Goal: Check status: Check status

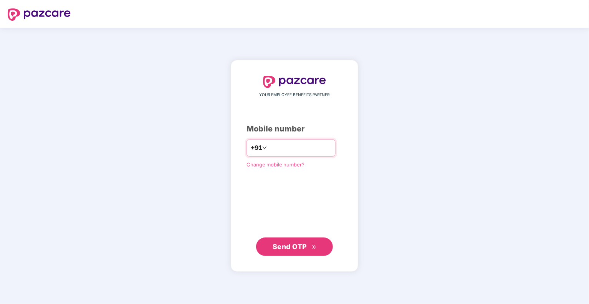
type input "**********"
click at [299, 244] on span "Send OTP" at bounding box center [290, 246] width 34 height 8
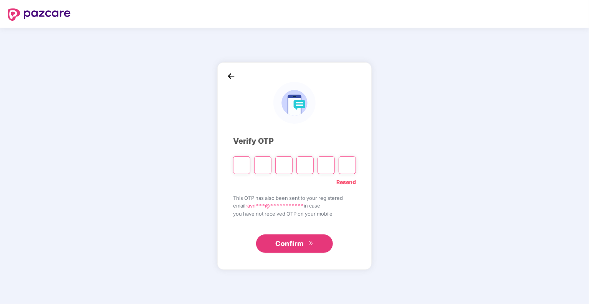
type input "*"
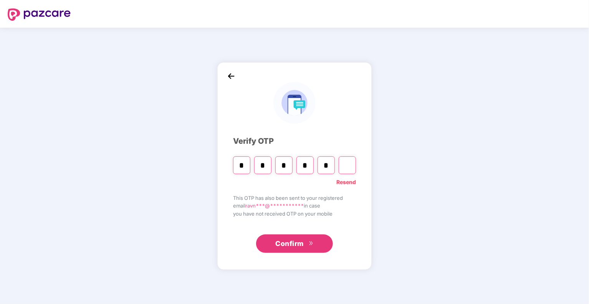
type input "*"
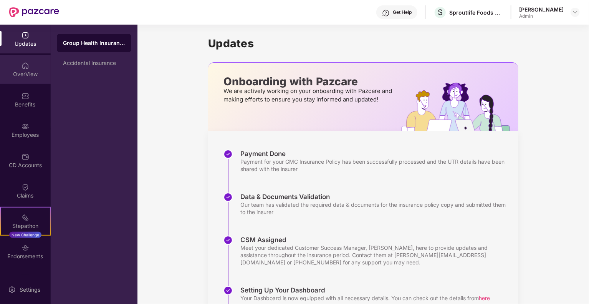
click at [28, 73] on div "OverView" at bounding box center [25, 74] width 51 height 8
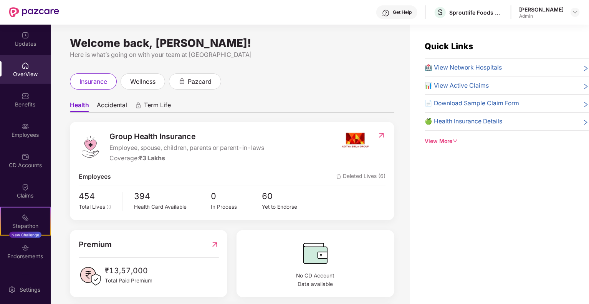
click at [454, 139] on icon "down" at bounding box center [455, 140] width 5 height 5
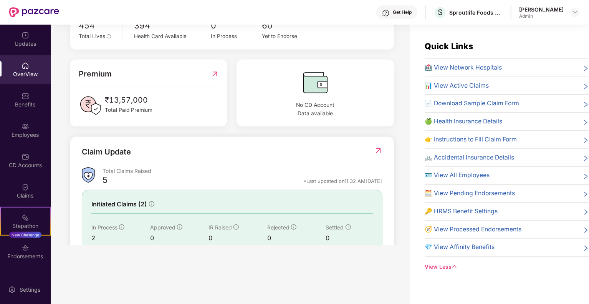
scroll to position [25, 0]
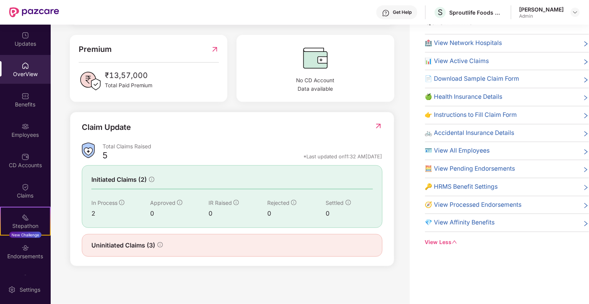
click at [160, 244] on icon "info-circle" at bounding box center [159, 244] width 5 height 5
click at [377, 126] on img at bounding box center [378, 126] width 8 height 8
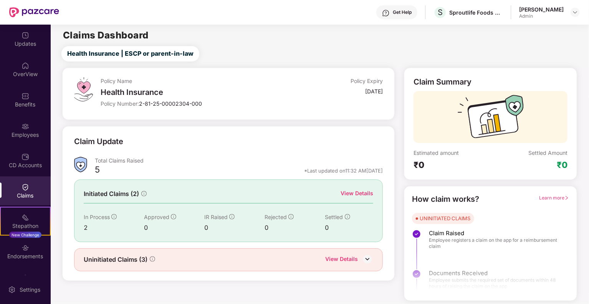
click at [356, 193] on div "View Details" at bounding box center [357, 193] width 33 height 8
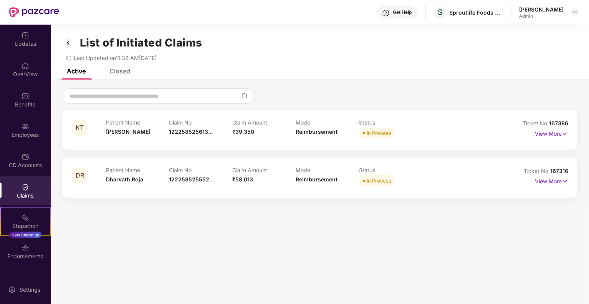
click at [10, 183] on div "Claims" at bounding box center [25, 190] width 51 height 29
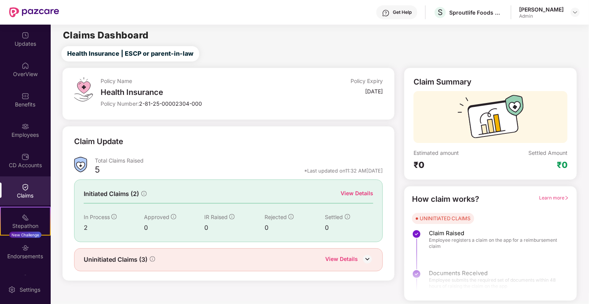
click at [355, 259] on div "View Details" at bounding box center [341, 260] width 33 height 10
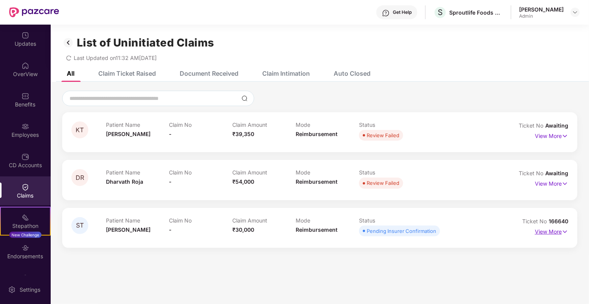
click at [537, 228] on p "View More" at bounding box center [551, 230] width 33 height 10
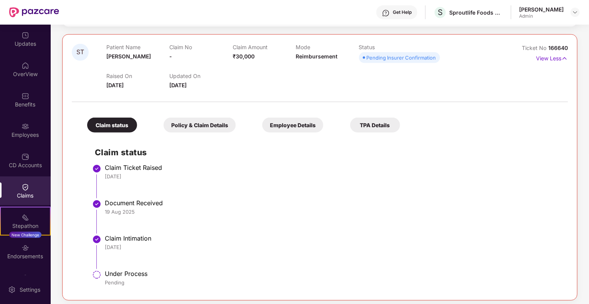
scroll to position [177, 0]
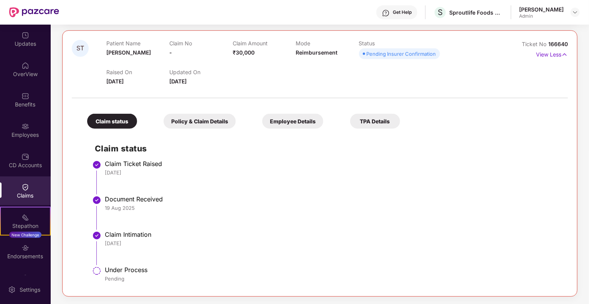
click at [199, 123] on div "Policy & Claim Details" at bounding box center [200, 121] width 72 height 15
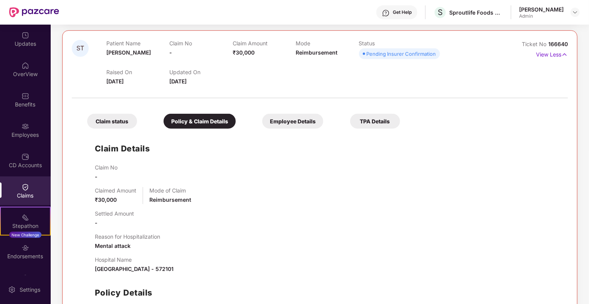
click at [291, 121] on div "Employee Details" at bounding box center [292, 121] width 61 height 15
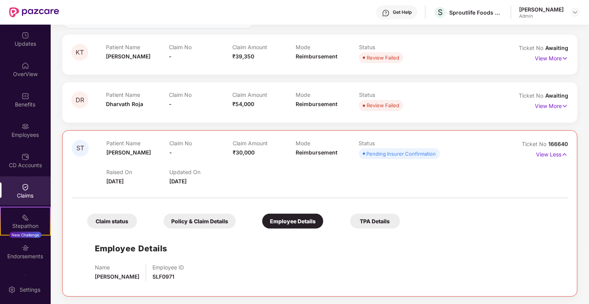
click at [99, 222] on div "Claim status" at bounding box center [112, 220] width 50 height 15
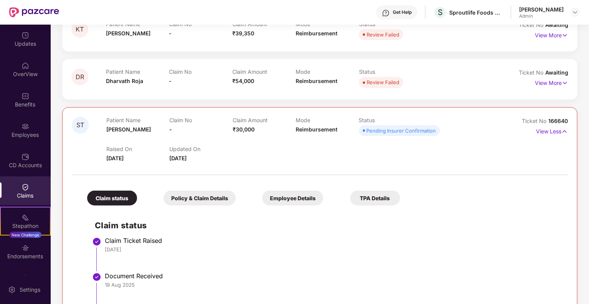
scroll to position [177, 0]
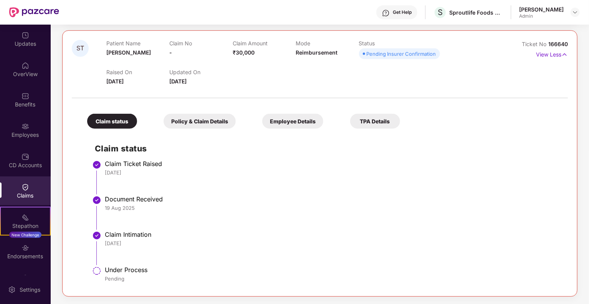
click at [499, 140] on div "Claim status Claim Ticket Raised [DATE] Document Received [DATE] Claim Intimati…" at bounding box center [319, 209] width 481 height 154
